Goal: Information Seeking & Learning: Learn about a topic

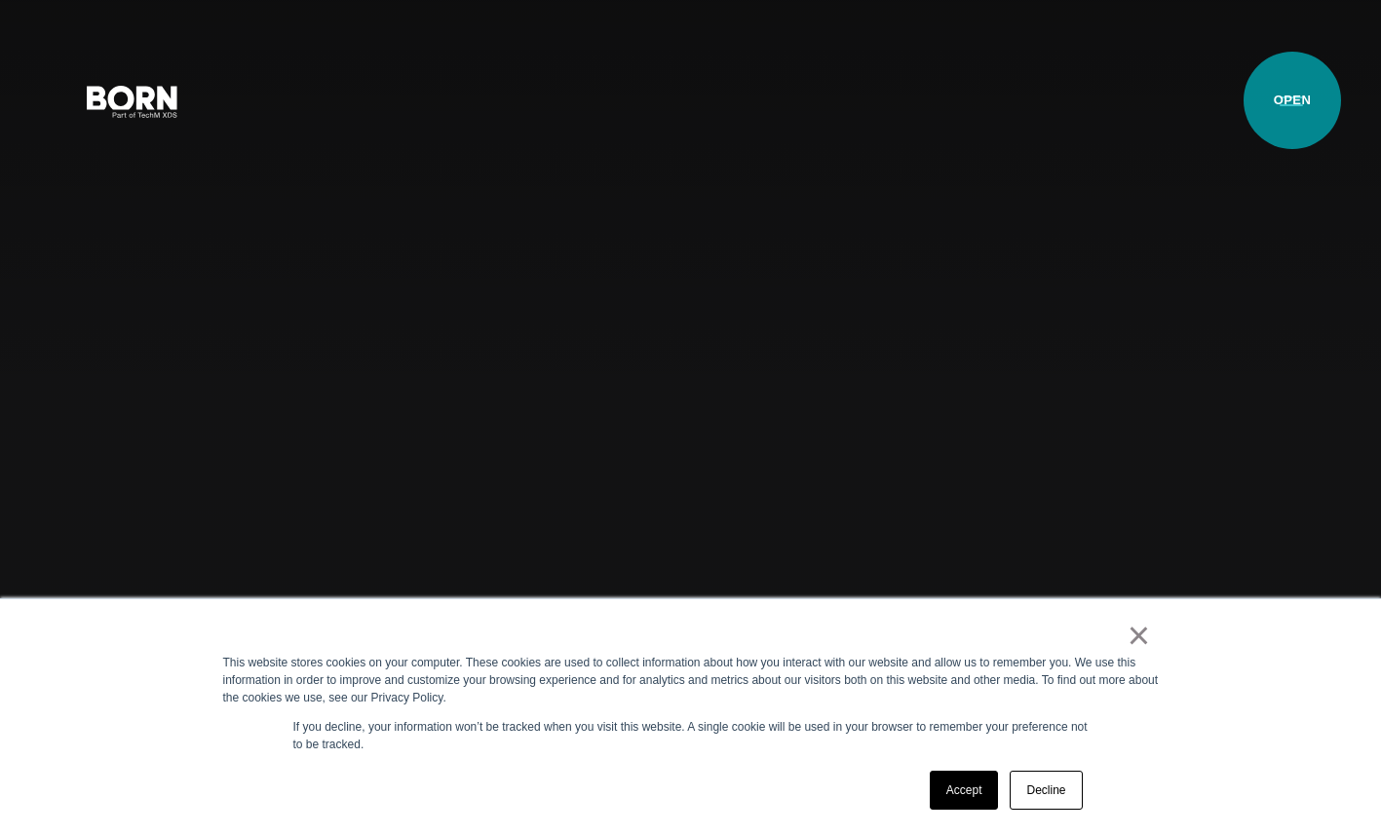
click at [1294, 102] on button "Primary Menu" at bounding box center [1291, 100] width 47 height 41
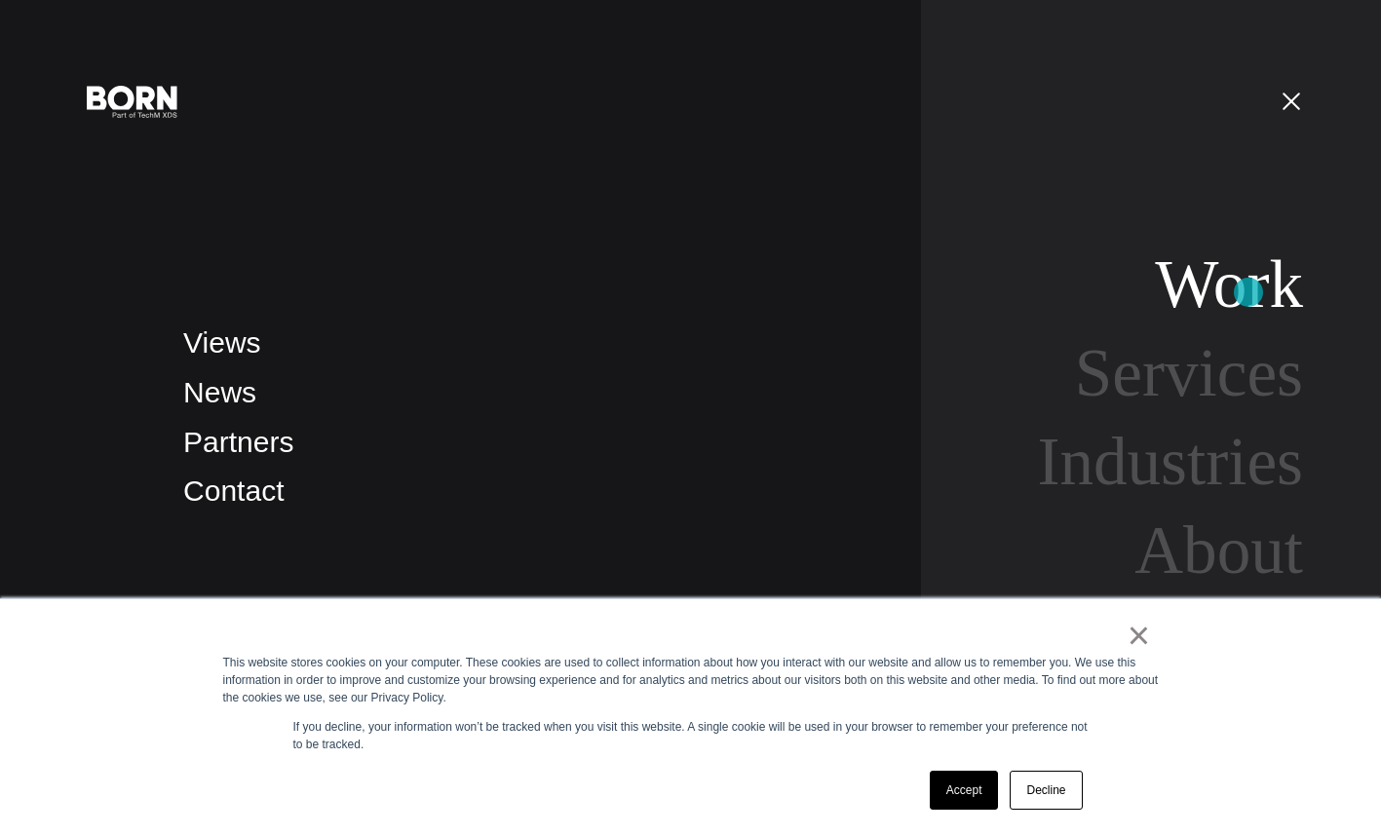
click at [1248, 292] on link "Work" at bounding box center [1229, 284] width 148 height 75
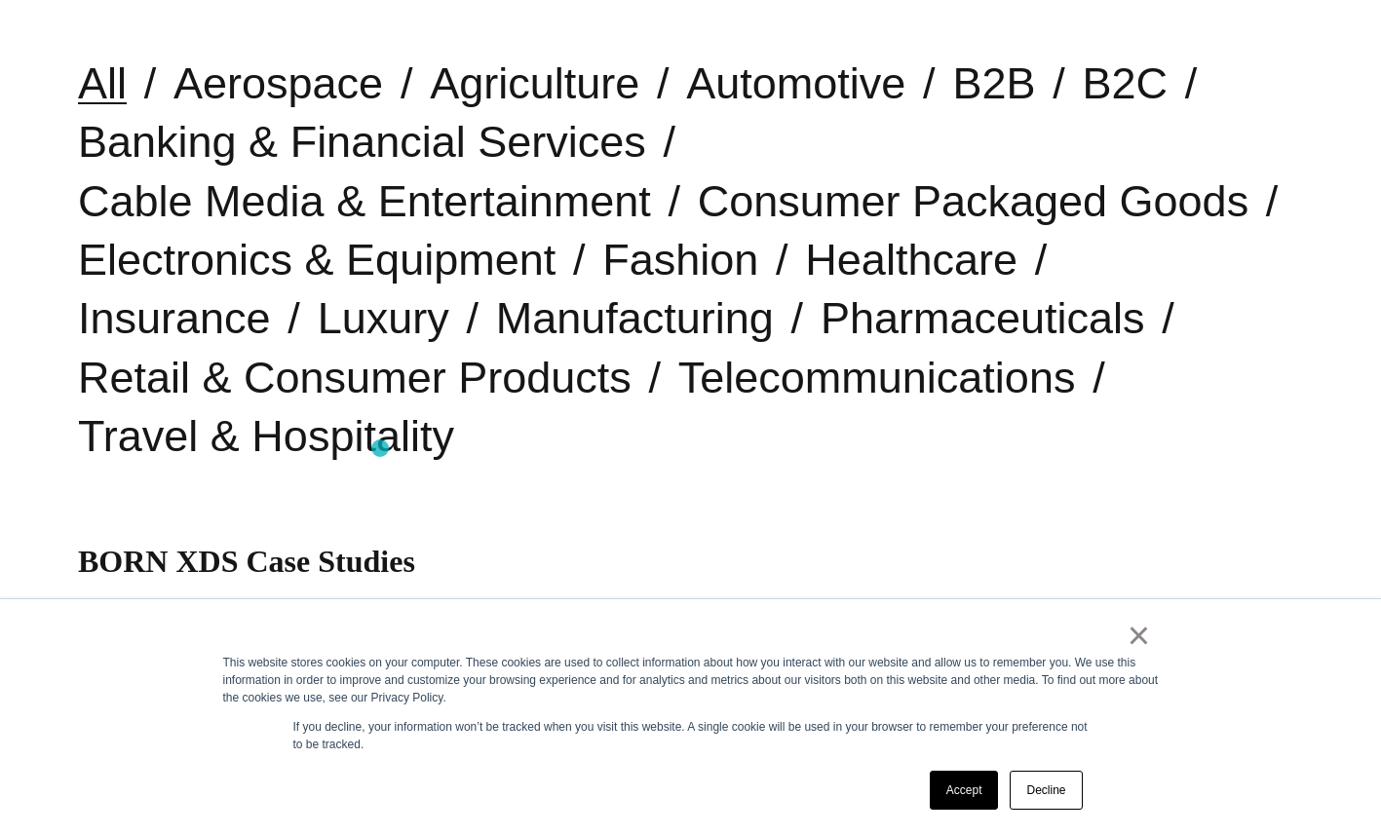
scroll to position [542, 0]
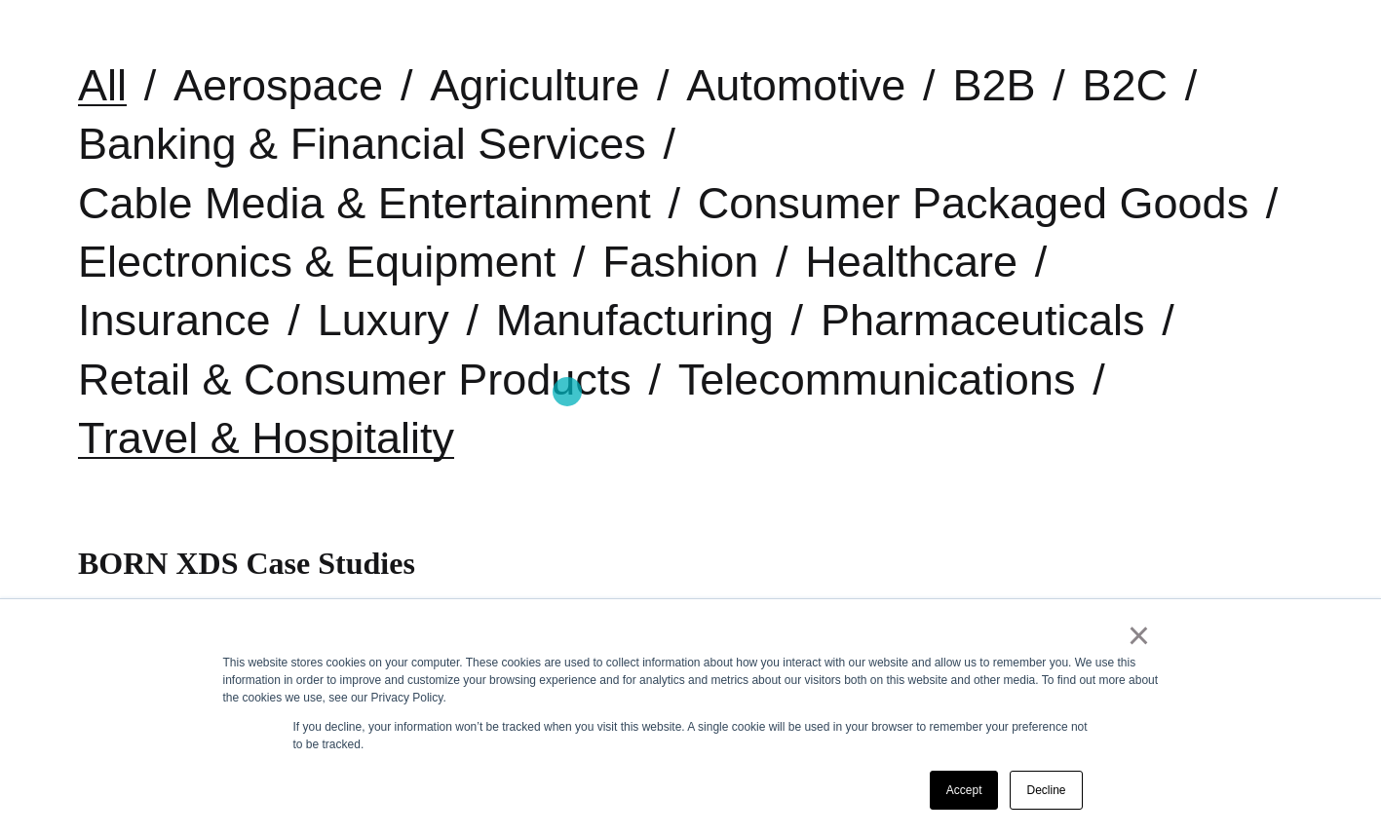
click at [454, 413] on link "Travel & Hospitality" at bounding box center [266, 438] width 376 height 50
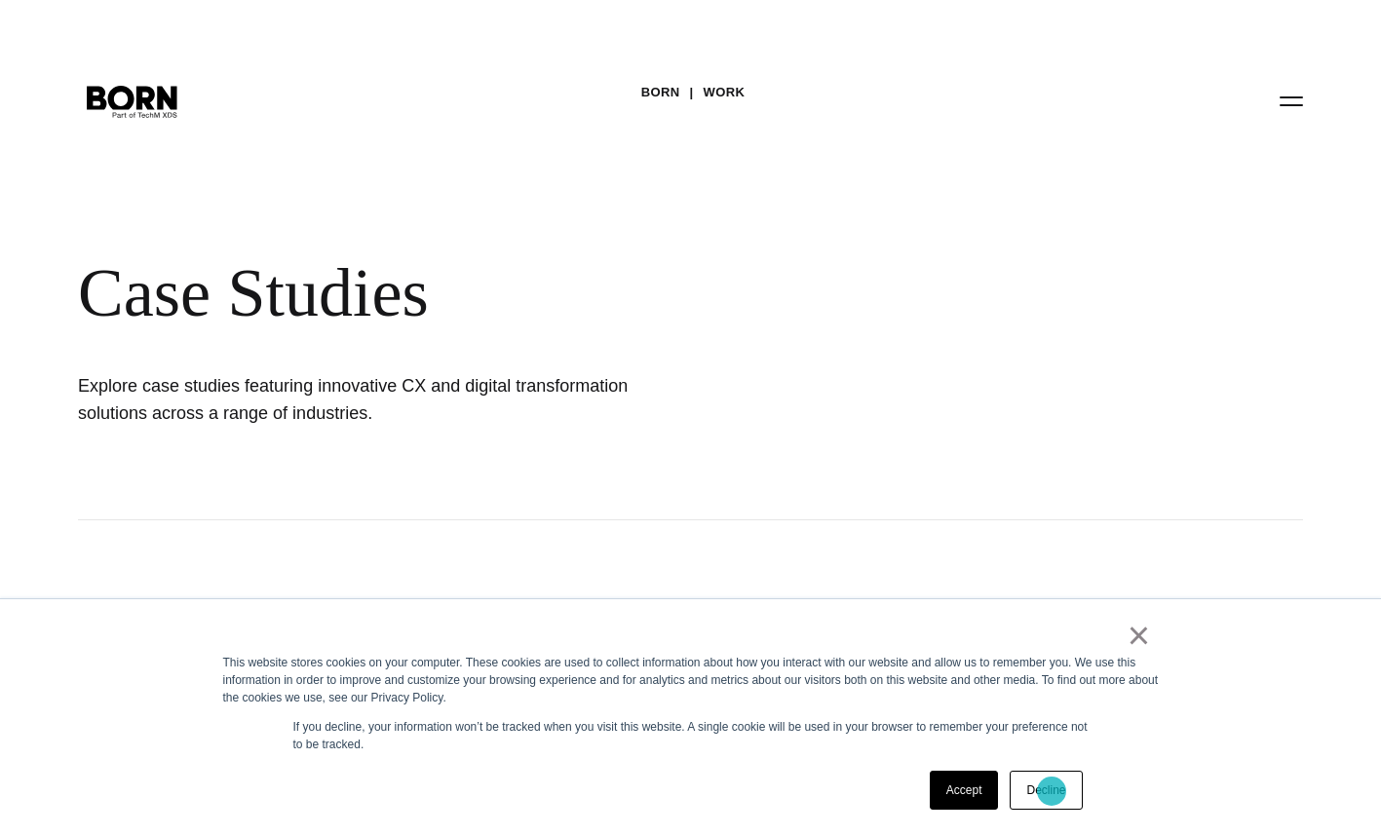
click at [1051, 791] on link "Decline" at bounding box center [1046, 790] width 72 height 39
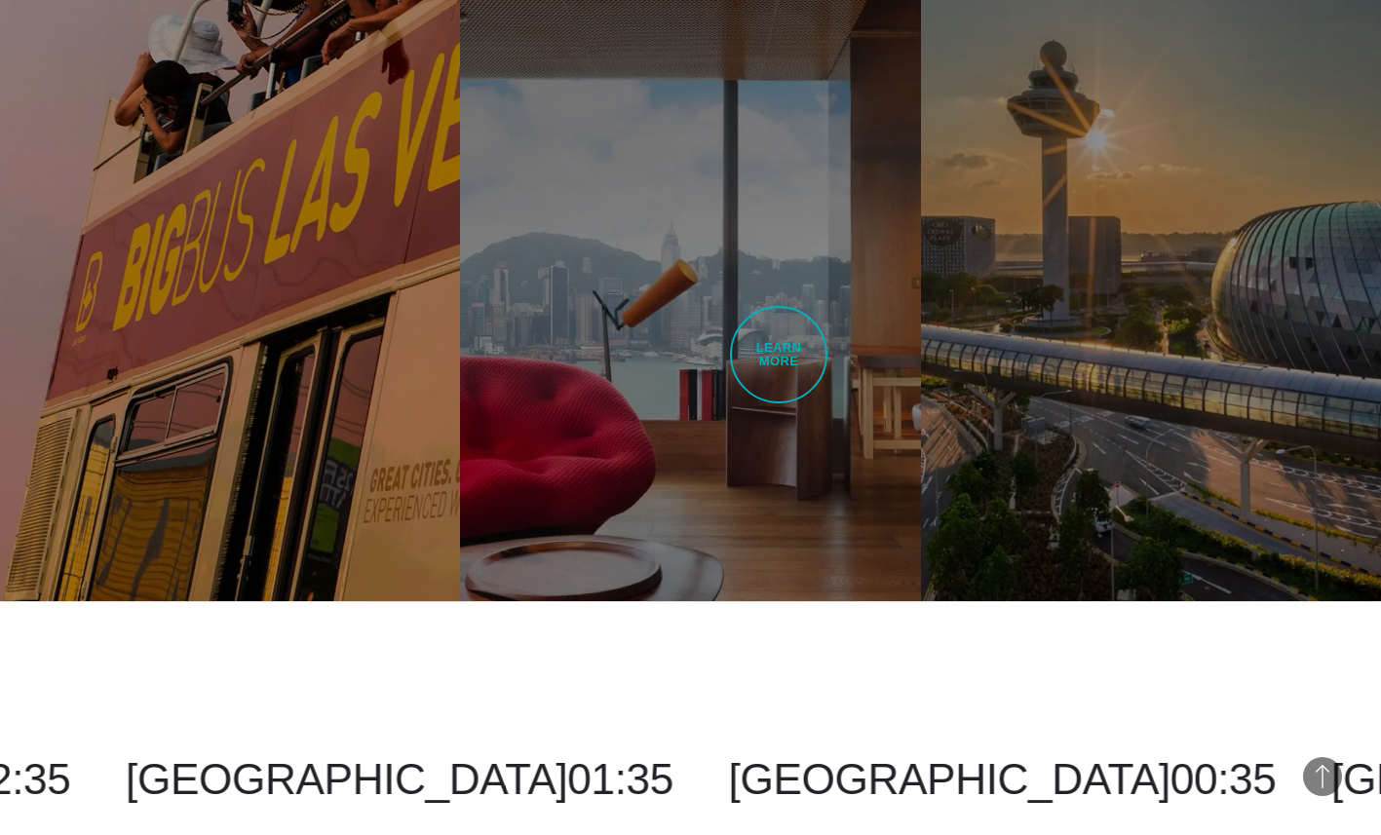
scroll to position [1364, 0]
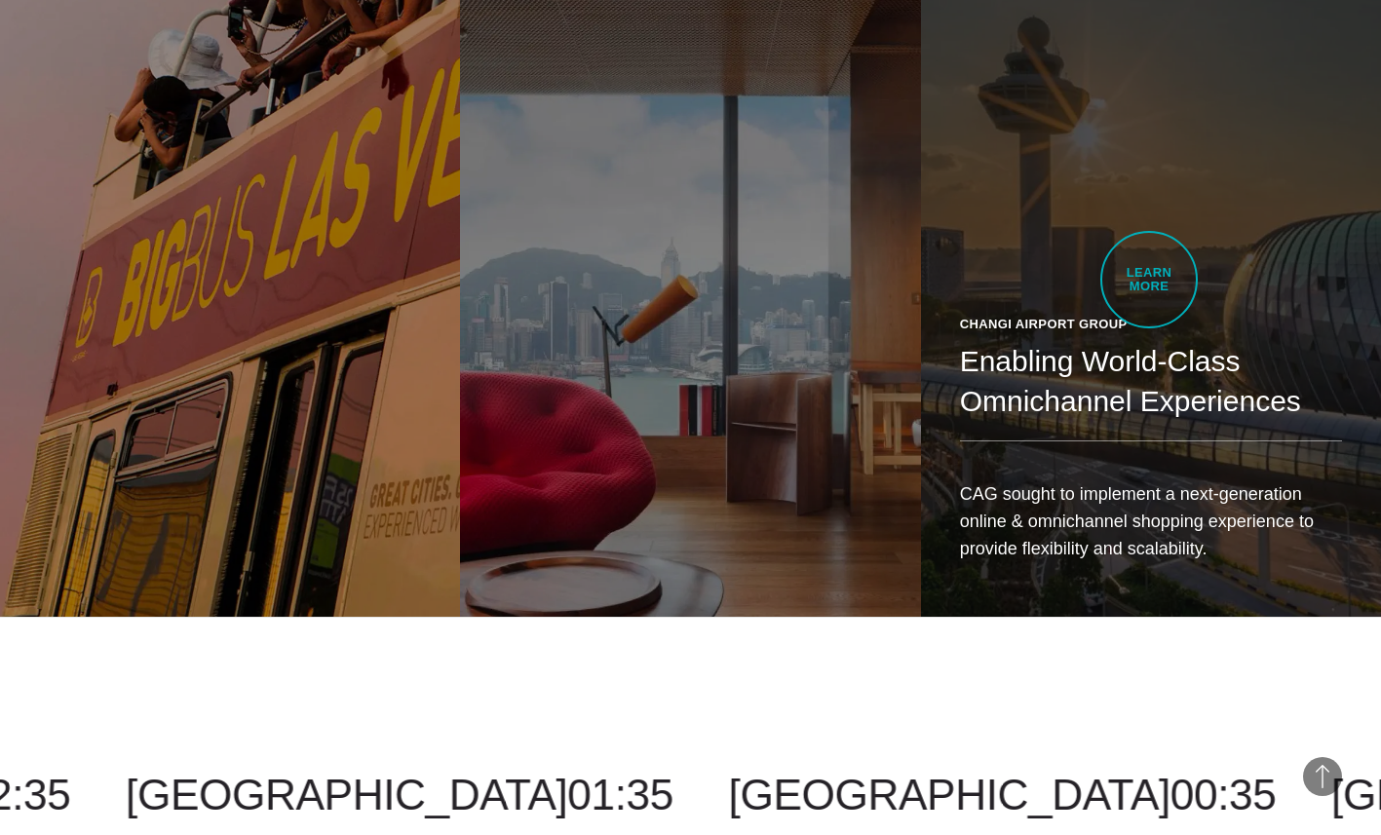
click at [1149, 315] on header "Changi Airport Group Enabling World-Class Omnichannel Experiences" at bounding box center [1151, 378] width 382 height 127
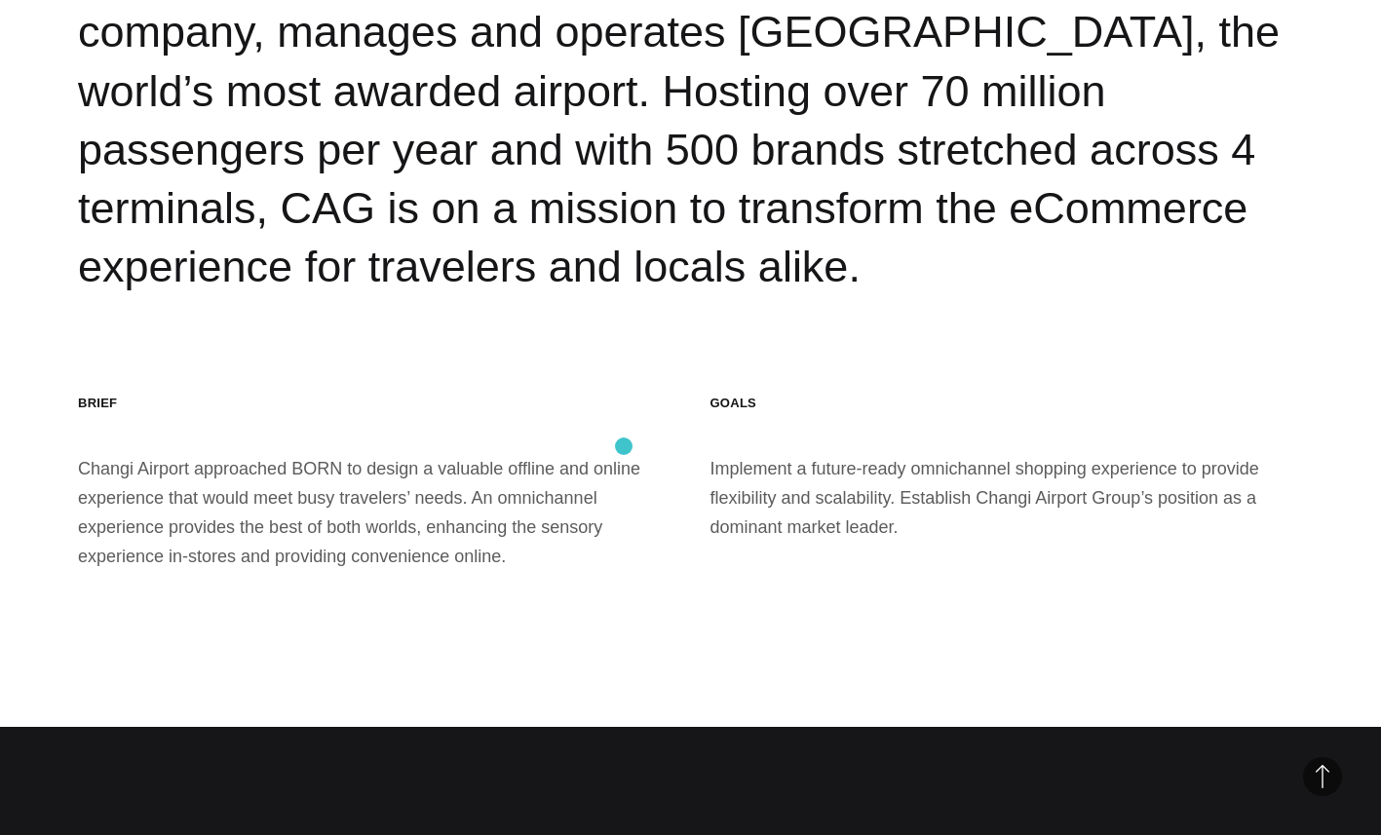
scroll to position [2773, 0]
